Goal: Find specific page/section: Find specific page/section

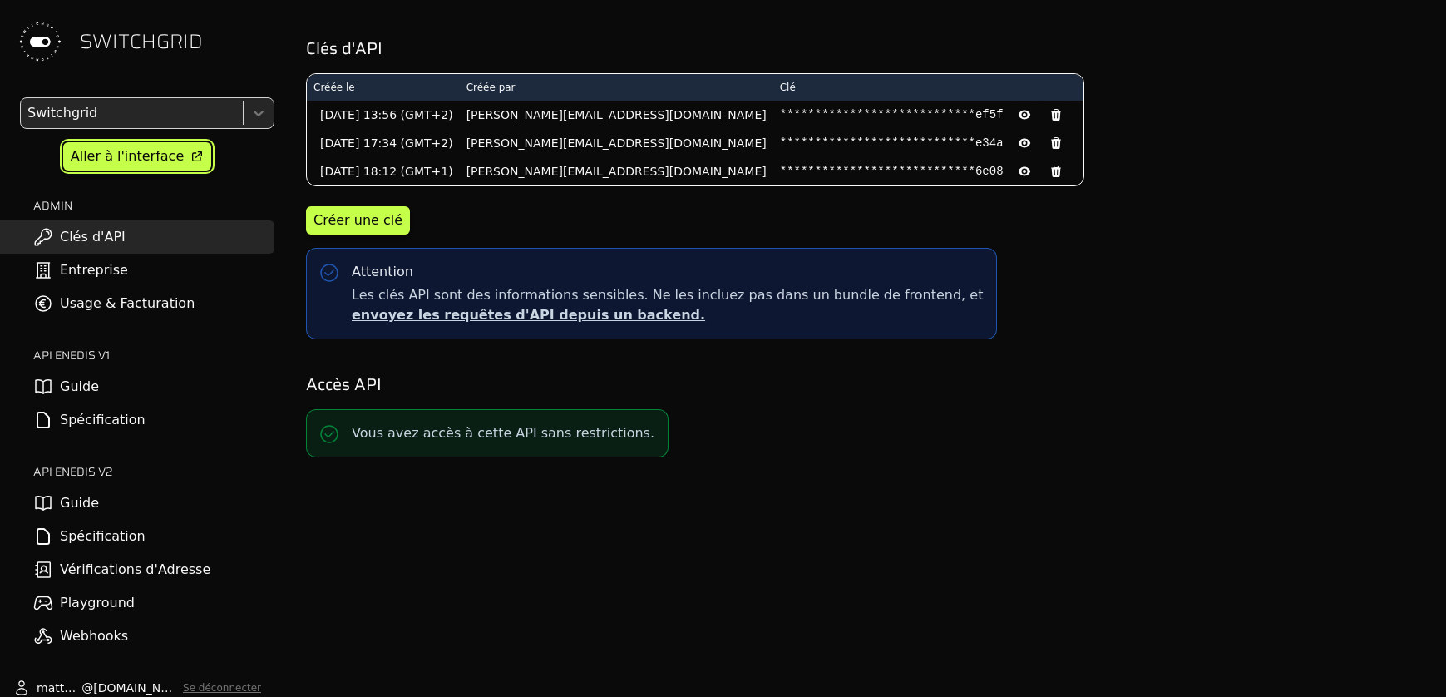
click at [128, 158] on div "Aller à l'interface" at bounding box center [127, 156] width 113 height 20
click at [161, 162] on div "Aller à l'interface" at bounding box center [127, 156] width 113 height 20
click at [175, 105] on div at bounding box center [130, 112] width 212 height 23
click at [119, 160] on div "Aller à l'interface" at bounding box center [127, 156] width 113 height 20
